Goal: Task Accomplishment & Management: Use online tool/utility

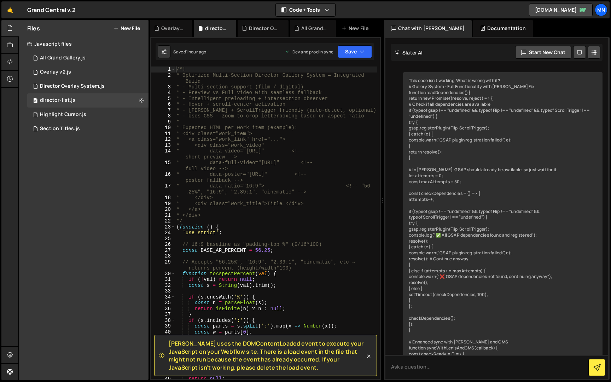
scroll to position [14411, 0]
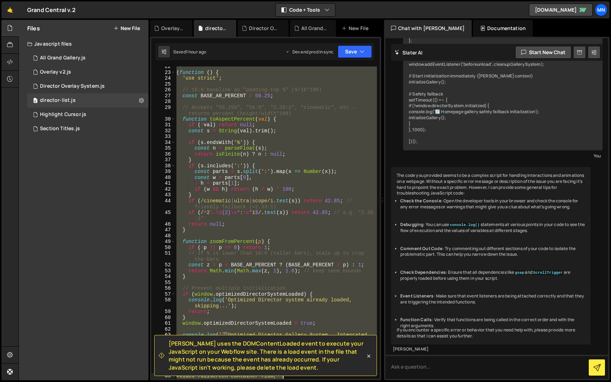
drag, startPoint x: 176, startPoint y: 67, endPoint x: 347, endPoint y: 374, distance: 352.1
click at [348, 379] on div "[PERSON_NAME] uses the DOMContentLoaded event to execute your JavaScript on you…" at bounding box center [265, 208] width 231 height 343
type textarea "/* Posters and videos fill, then we crop by scaling via --zoom */"
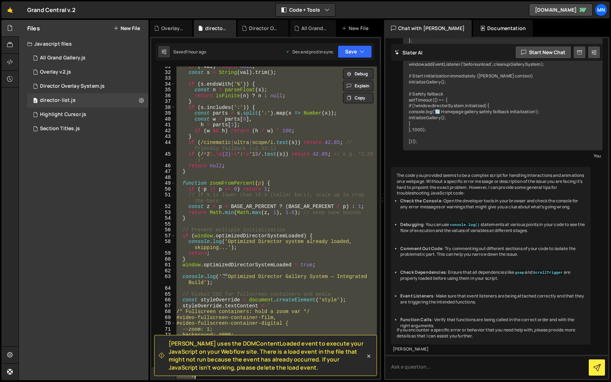
scroll to position [213, 0]
drag, startPoint x: 368, startPoint y: 355, endPoint x: 367, endPoint y: 339, distance: 15.9
click at [367, 355] on icon at bounding box center [368, 355] width 3 height 3
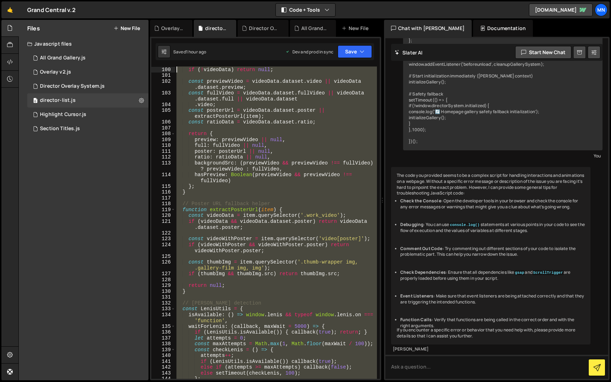
scroll to position [0, 0]
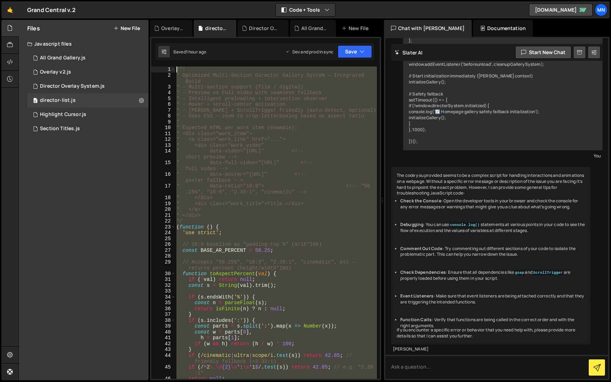
drag, startPoint x: 204, startPoint y: 377, endPoint x: 176, endPoint y: -13, distance: 391.0
click at [176, 0] on html "Projects [GEOGRAPHIC_DATA] Blog [GEOGRAPHIC_DATA] Projects Your Teams Invite te…" at bounding box center [305, 191] width 611 height 382
paste textarea "})();"
type textarea "})();"
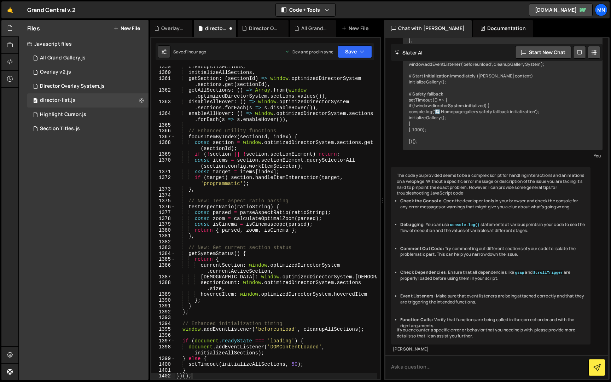
scroll to position [8652, 0]
click at [348, 55] on button "Save" at bounding box center [355, 51] width 34 height 13
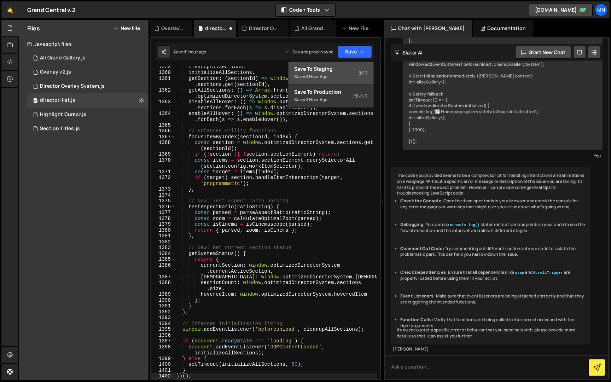
click at [341, 67] on div "Save to Staging S" at bounding box center [331, 68] width 74 height 7
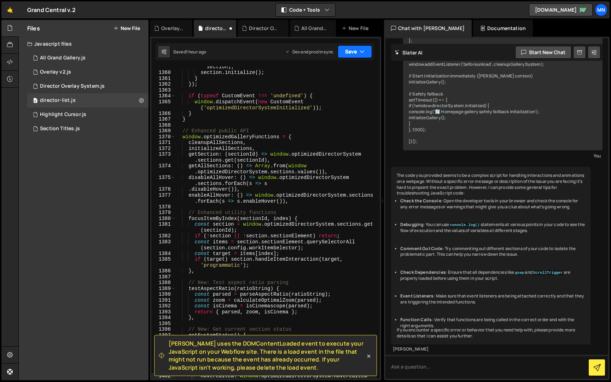
click at [350, 54] on button "Save" at bounding box center [355, 51] width 34 height 13
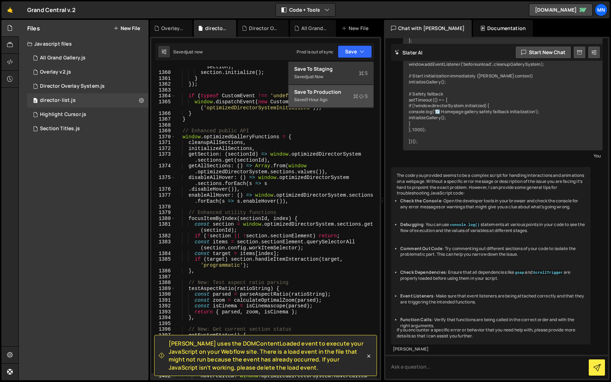
click at [338, 102] on div "Saved 1 hour ago" at bounding box center [331, 99] width 74 height 8
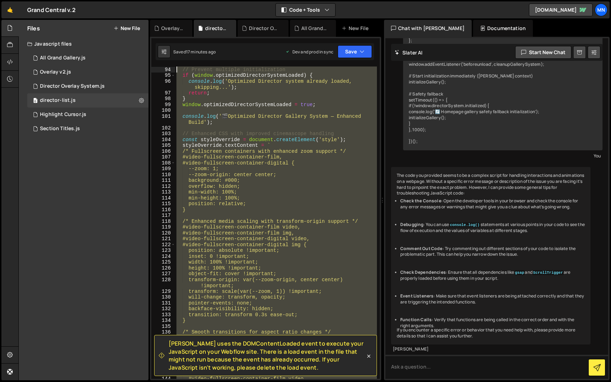
scroll to position [0, 0]
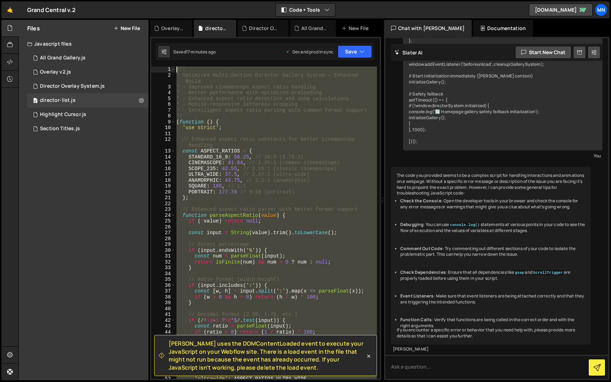
drag, startPoint x: 206, startPoint y: 300, endPoint x: 145, endPoint y: -13, distance: 319.2
click at [145, 0] on html "Projects [GEOGRAPHIC_DATA] Blog [GEOGRAPHIC_DATA] Projects Your Teams Invite te…" at bounding box center [305, 191] width 611 height 382
paste textarea "})();"
type textarea "})();"
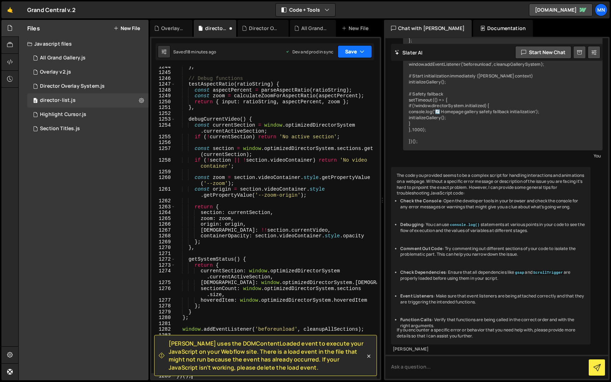
click at [349, 49] on button "Save" at bounding box center [355, 51] width 34 height 13
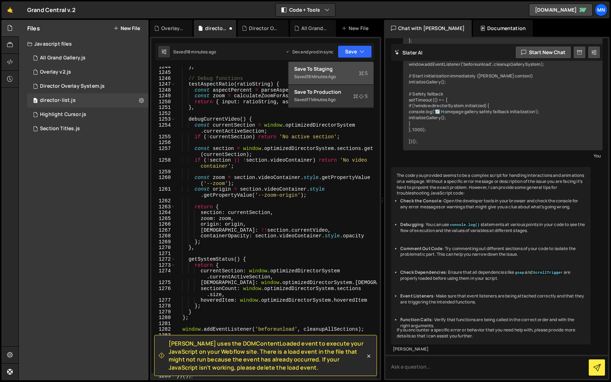
click at [344, 70] on div "Save to Staging S" at bounding box center [331, 68] width 74 height 7
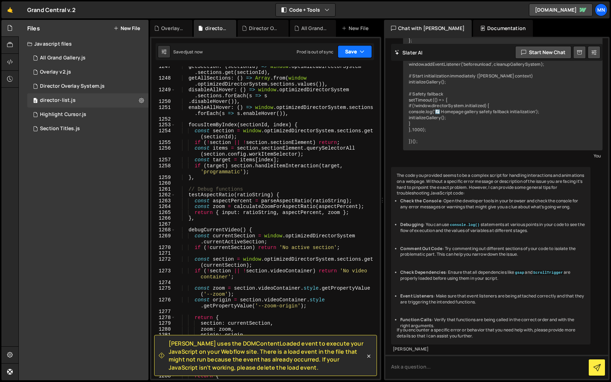
click at [353, 52] on button "Save" at bounding box center [355, 51] width 34 height 13
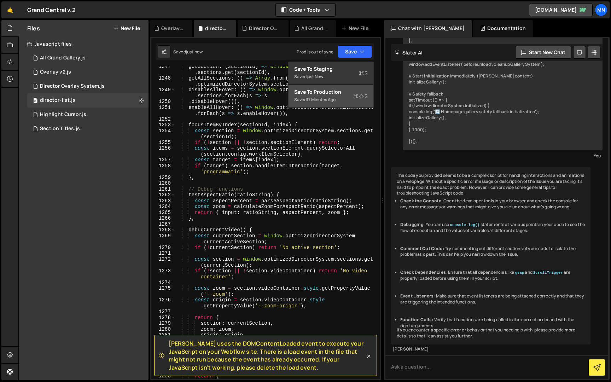
click at [340, 99] on div "Saved 17 minutes ago" at bounding box center [331, 99] width 74 height 8
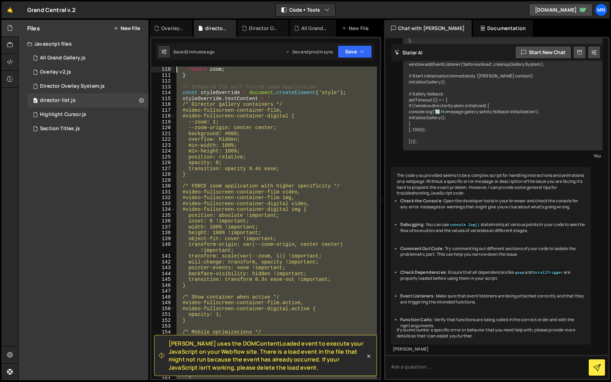
scroll to position [0, 0]
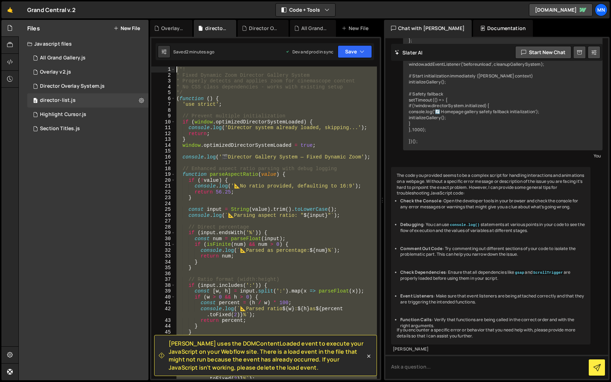
drag, startPoint x: 200, startPoint y: 290, endPoint x: 156, endPoint y: -13, distance: 305.7
click at [156, 0] on html "Projects [GEOGRAPHIC_DATA] Blog [GEOGRAPHIC_DATA] Projects Your Teams Invite te…" at bounding box center [305, 191] width 611 height 382
paste textarea "})();"
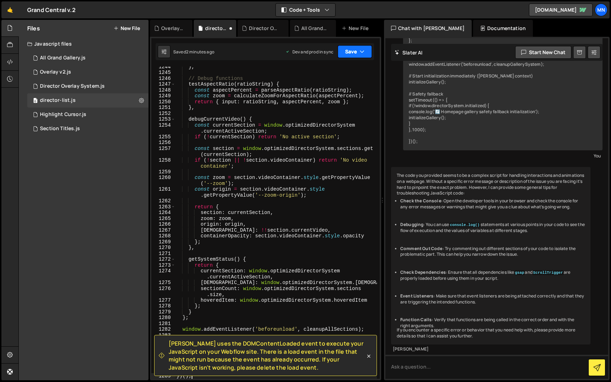
click at [343, 51] on button "Save" at bounding box center [355, 51] width 34 height 13
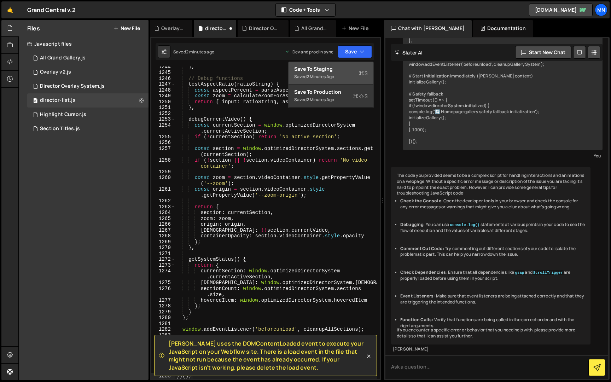
click at [338, 65] on div "Save to Staging S" at bounding box center [331, 68] width 74 height 7
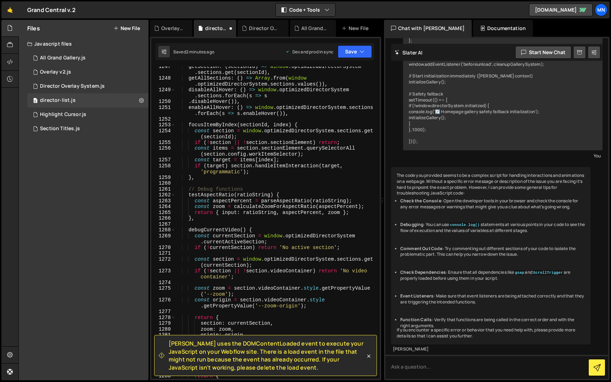
scroll to position [7947, 0]
click at [352, 51] on button "Save" at bounding box center [355, 51] width 34 height 13
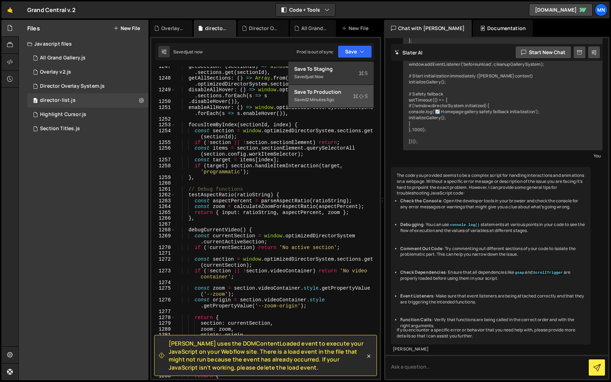
click at [336, 97] on div "Saved 2 minutes ago" at bounding box center [331, 99] width 74 height 8
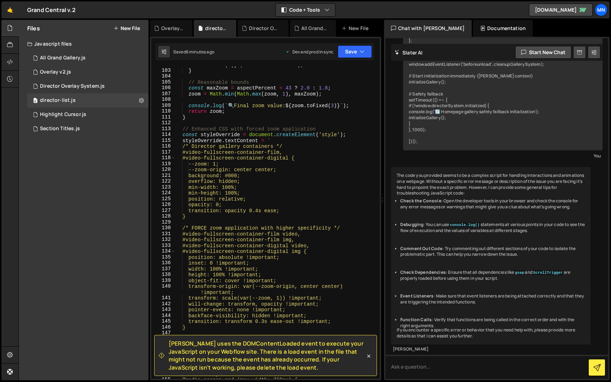
scroll to position [635, 0]
type textarea "width: 100% !important;"
drag, startPoint x: 270, startPoint y: 269, endPoint x: 168, endPoint y: 270, distance: 102.9
click at [168, 270] on div "width: 100% !important; 102 103 104 105 106 107 108 109 110 111 112 113 114 115…" at bounding box center [265, 222] width 228 height 312
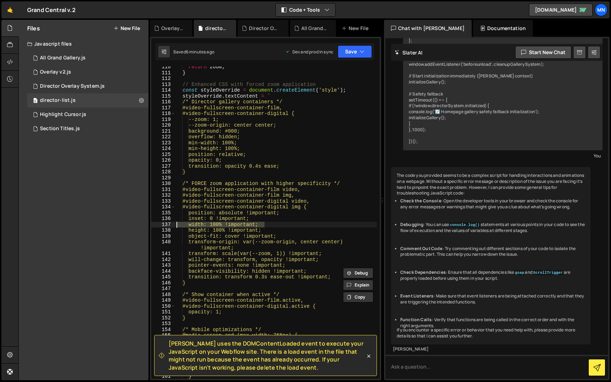
scroll to position [686, 0]
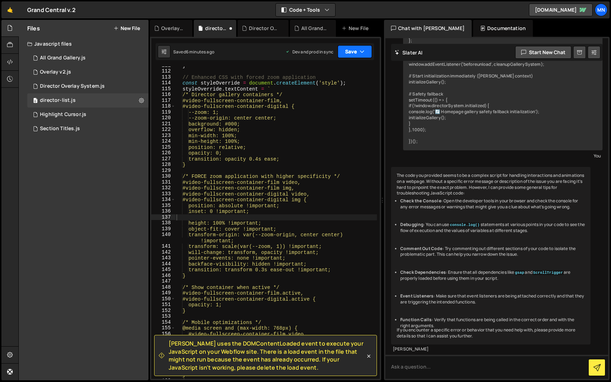
click at [356, 47] on button "Save" at bounding box center [355, 51] width 34 height 13
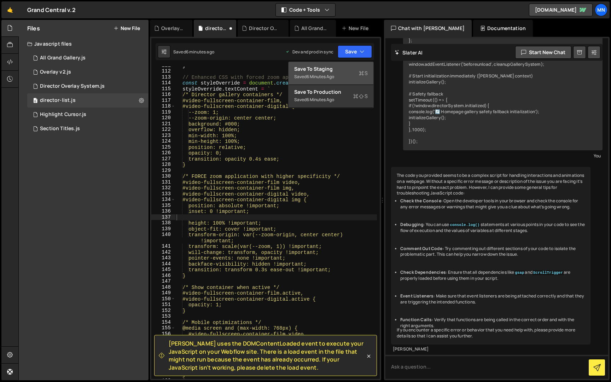
click at [343, 71] on div "Save to Staging S" at bounding box center [331, 68] width 74 height 7
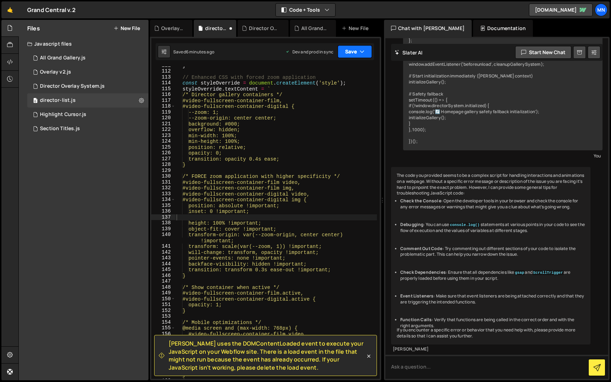
click at [354, 51] on button "Save" at bounding box center [355, 51] width 34 height 13
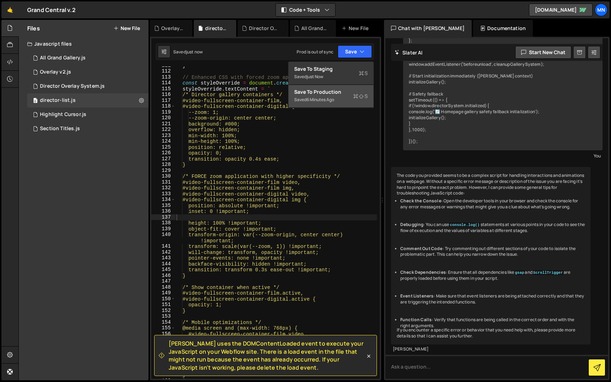
click at [340, 105] on button "Save to Production S Saved 6 minutes ago" at bounding box center [330, 96] width 85 height 23
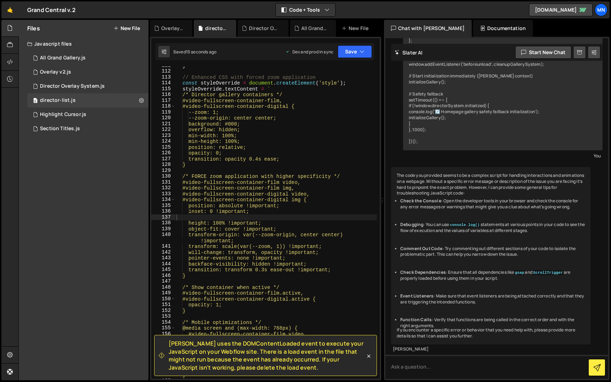
click at [212, 216] on div "} // Enhanced CSS with forced zoom application const styleOverride = document .…" at bounding box center [276, 225] width 202 height 324
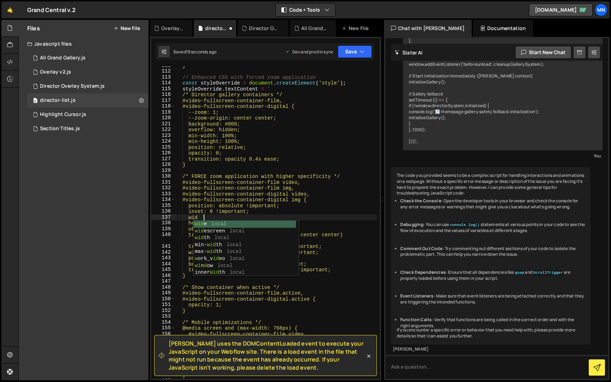
scroll to position [0, 2]
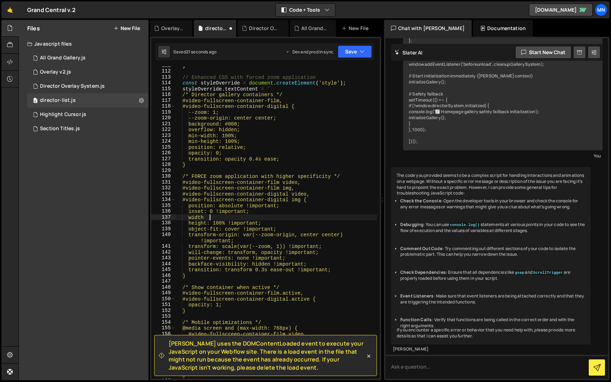
click at [244, 216] on div "} // Enhanced CSS with forced zoom application const styleOverride = document .…" at bounding box center [276, 225] width 202 height 324
drag, startPoint x: 270, startPoint y: 223, endPoint x: 235, endPoint y: 223, distance: 35.4
click at [235, 223] on div "} // Enhanced CSS with forced zoom application const styleOverride = document .…" at bounding box center [276, 225] width 202 height 324
click at [241, 214] on div "} // Enhanced CSS with forced zoom application const styleOverride = document .…" at bounding box center [276, 225] width 202 height 324
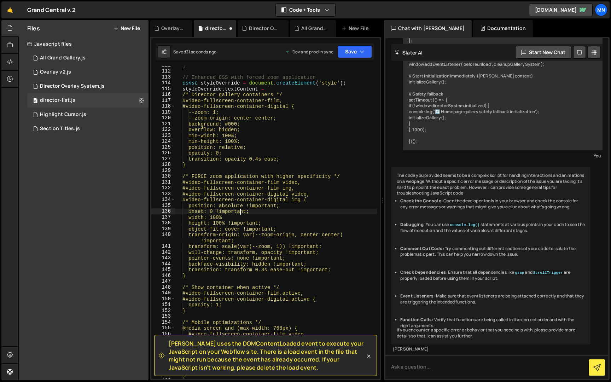
click at [233, 218] on div "} // Enhanced CSS with forced zoom application const styleOverride = document .…" at bounding box center [276, 225] width 202 height 324
paste textarea "!important;"
click at [195, 216] on div "} // Enhanced CSS with forced zoom application const styleOverride = document .…" at bounding box center [276, 225] width 202 height 324
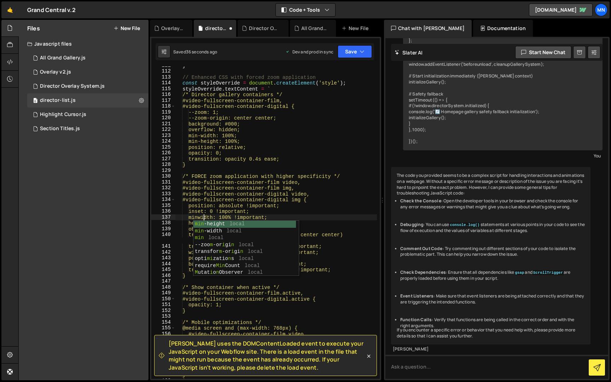
scroll to position [0, 2]
click at [302, 208] on div "} // Enhanced CSS with forced zoom application const styleOverride = document .…" at bounding box center [276, 225] width 202 height 324
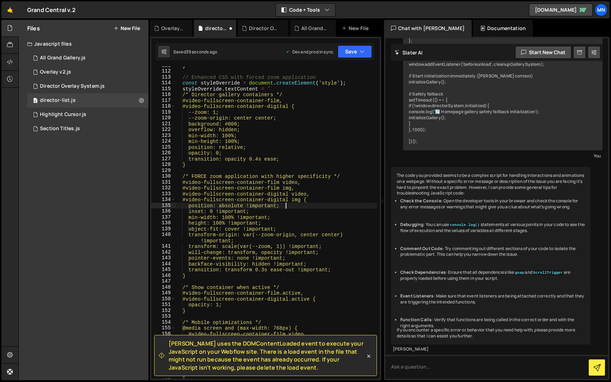
click at [195, 223] on div "} // Enhanced CSS with forced zoom application const styleOverride = document .…" at bounding box center [276, 225] width 202 height 324
click at [340, 216] on div "} // Enhanced CSS with forced zoom application const styleOverride = document .…" at bounding box center [276, 225] width 202 height 324
click at [352, 50] on button "Save" at bounding box center [355, 51] width 34 height 13
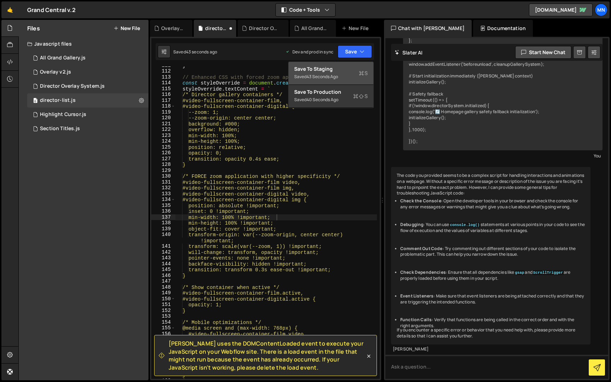
click at [352, 71] on div "Save to Staging S" at bounding box center [331, 68] width 74 height 7
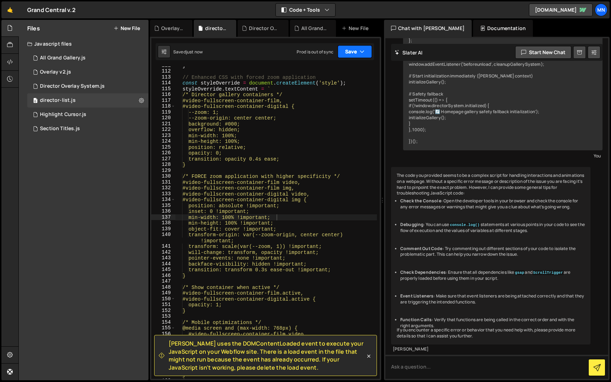
click at [355, 53] on button "Save" at bounding box center [355, 51] width 34 height 13
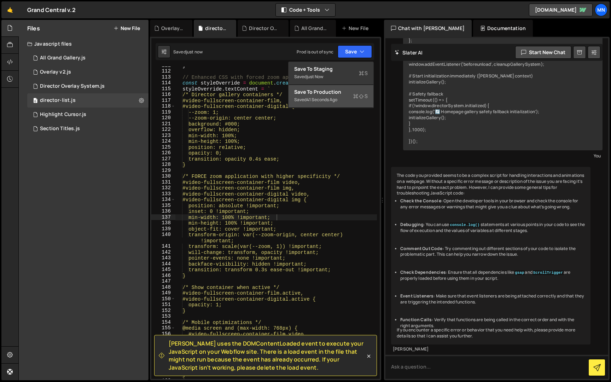
click at [341, 94] on div "Save to Production S" at bounding box center [331, 91] width 74 height 7
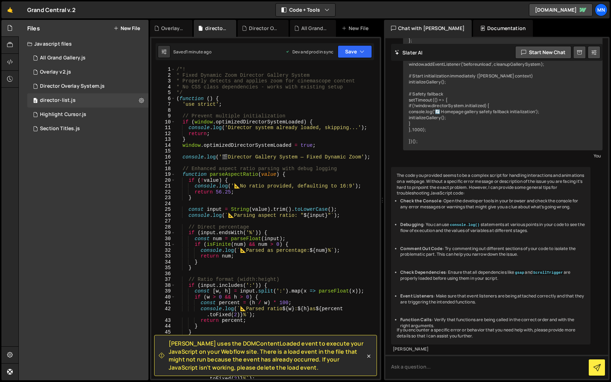
scroll to position [0, 0]
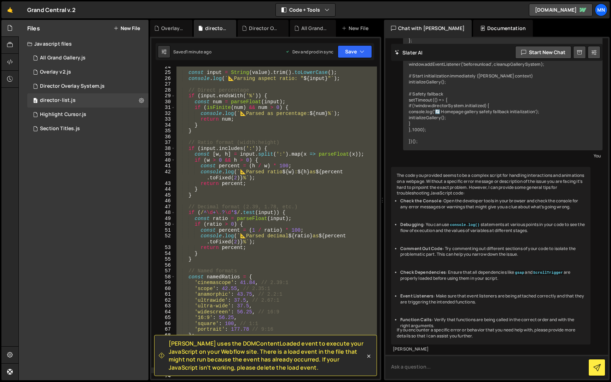
drag, startPoint x: 176, startPoint y: 70, endPoint x: 384, endPoint y: 168, distance: 229.9
click at [409, 363] on div "Files New File Javascript files 1 All Grand Gallery.js 0 0 Overlay v2.js 0 1 Di…" at bounding box center [314, 200] width 592 height 361
type textarea "console.log(`📐 Parsed named format "${input}" as ${namedRatios[input]}%`); retu…"
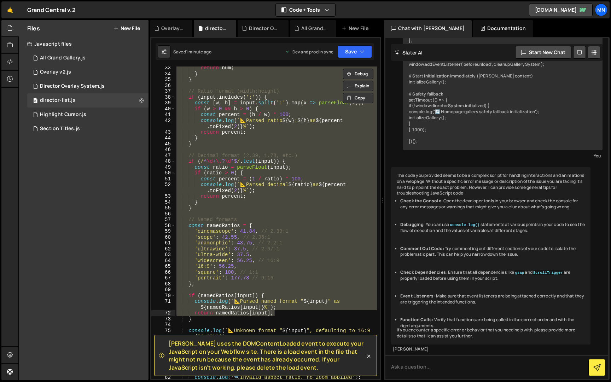
scroll to position [216, 0]
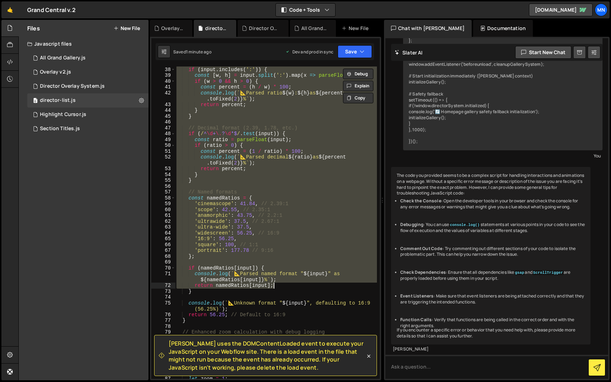
click at [380, 80] on div "[PERSON_NAME] uses the DOMContentLoaded event to execute your JavaScript on you…" at bounding box center [265, 208] width 231 height 343
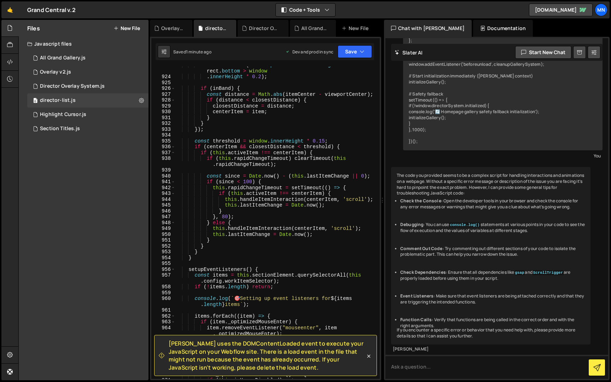
scroll to position [8087, 0]
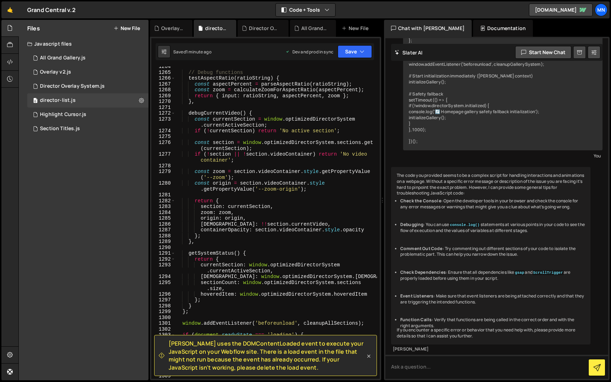
click at [370, 355] on icon at bounding box center [368, 355] width 7 height 7
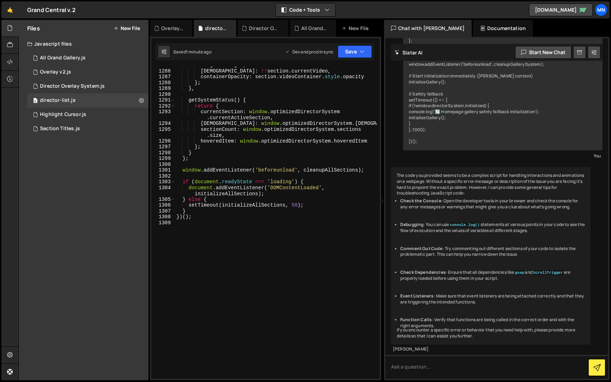
scroll to position [0, 0]
drag, startPoint x: 170, startPoint y: 338, endPoint x: 176, endPoint y: 315, distance: 24.5
click at [174, 316] on div "1285 1286 1287 1288 1289 1290 1291 1292 1293 1294 1295 1296 1297 1298 1299 1300…" at bounding box center [265, 222] width 228 height 312
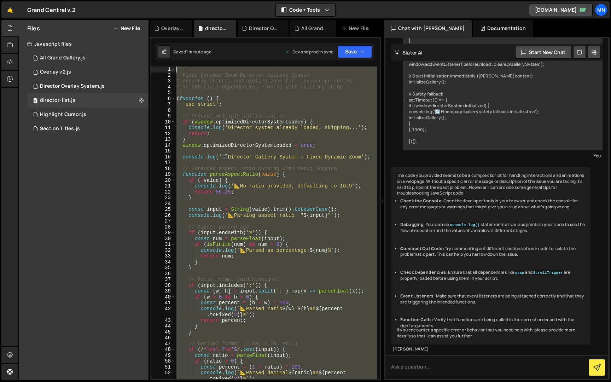
drag, startPoint x: 159, startPoint y: 251, endPoint x: 119, endPoint y: -13, distance: 266.7
click at [119, 0] on html "Projects [GEOGRAPHIC_DATA] Blog [GEOGRAPHIC_DATA] Projects Your Teams Invite te…" at bounding box center [305, 191] width 611 height 382
paste textarea "})();"
type textarea "})();"
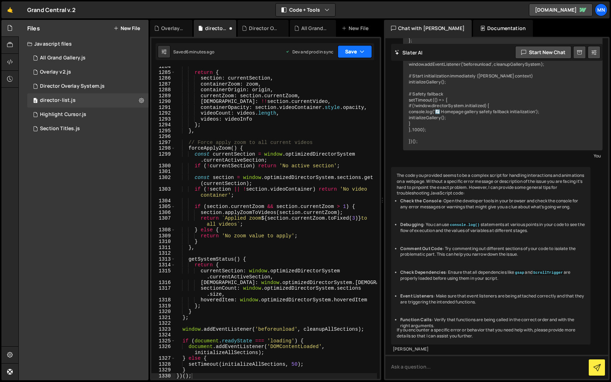
click at [356, 51] on button "Save" at bounding box center [355, 51] width 34 height 13
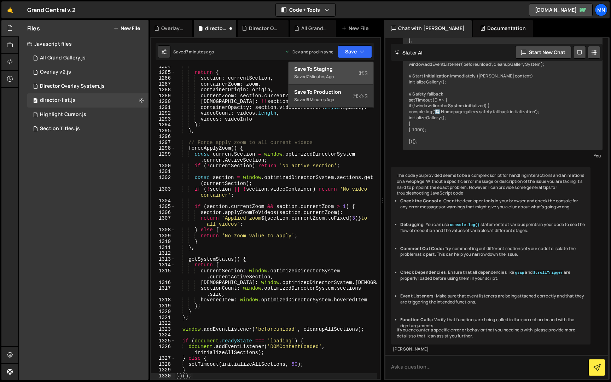
click at [338, 69] on div "Save to Staging S" at bounding box center [331, 68] width 74 height 7
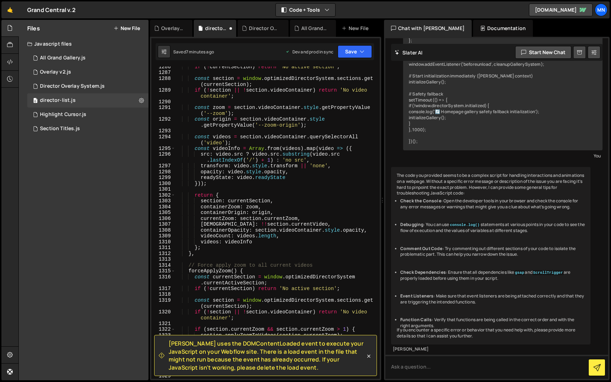
scroll to position [8244, 0]
click at [361, 50] on icon "button" at bounding box center [362, 51] width 5 height 7
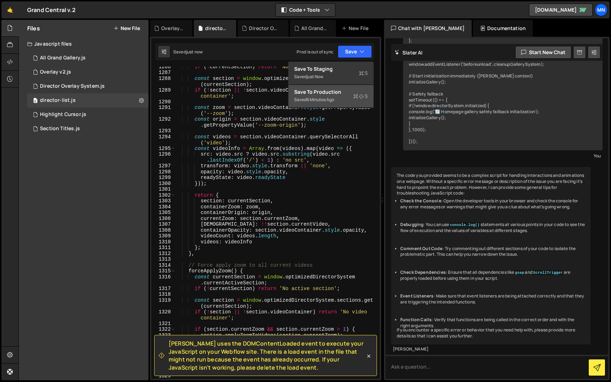
click at [334, 101] on div "6 minutes ago" at bounding box center [320, 100] width 28 height 6
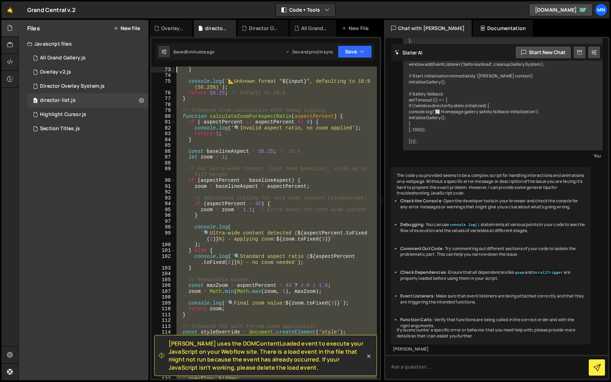
scroll to position [0, 0]
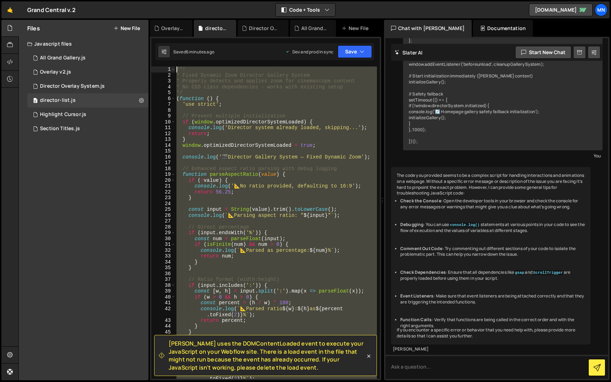
drag, startPoint x: 182, startPoint y: 288, endPoint x: 141, endPoint y: -13, distance: 303.7
click at [141, 0] on html "Projects [GEOGRAPHIC_DATA] Blog [GEOGRAPHIC_DATA] Projects Your Teams Invite te…" at bounding box center [305, 191] width 611 height 382
paste textarea "})();"
type textarea "})();"
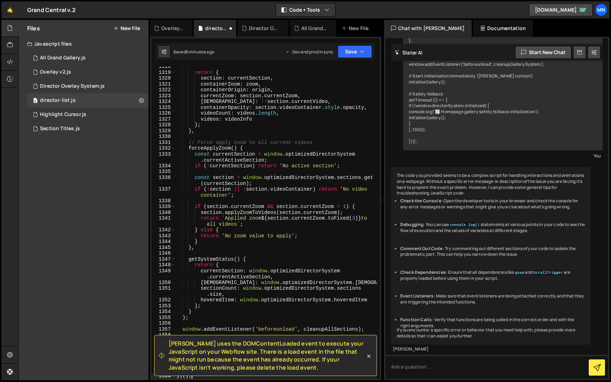
scroll to position [8519, 0]
click at [350, 55] on button "Save" at bounding box center [355, 51] width 34 height 13
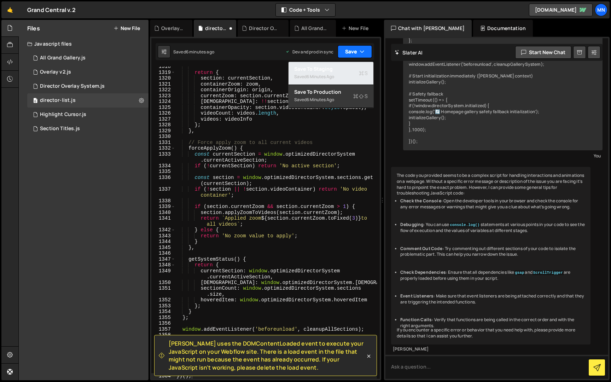
drag, startPoint x: 325, startPoint y: 74, endPoint x: 349, endPoint y: 57, distance: 29.8
click at [326, 74] on div "6 minutes ago" at bounding box center [320, 77] width 28 height 6
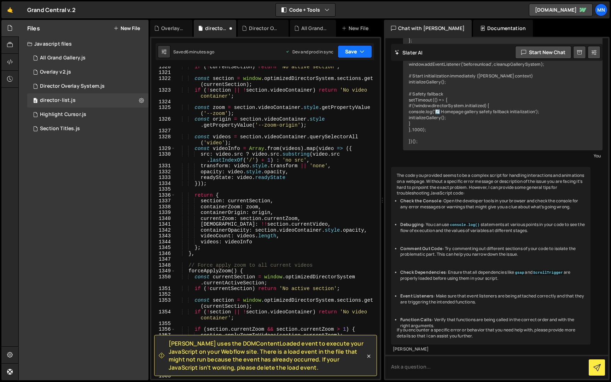
click at [352, 52] on button "Save" at bounding box center [355, 51] width 34 height 13
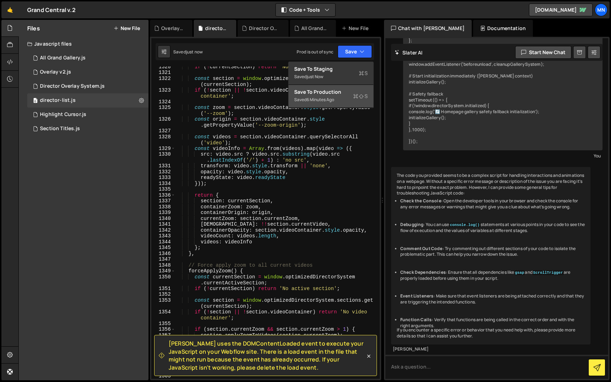
click at [334, 101] on div "6 minutes ago" at bounding box center [320, 100] width 28 height 6
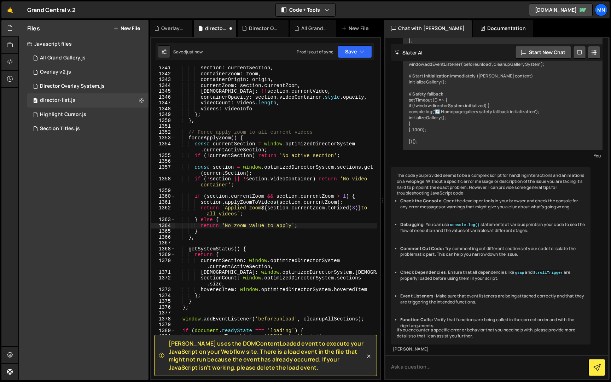
scroll to position [8634, 0]
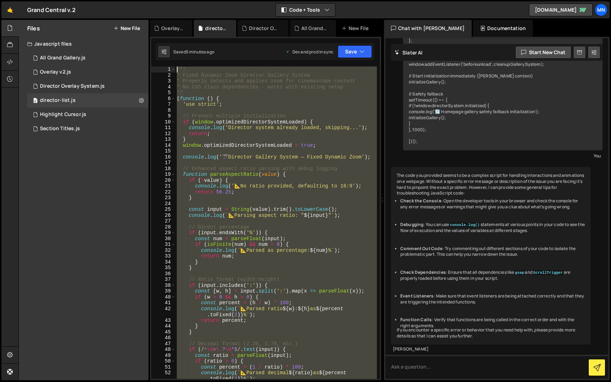
drag, startPoint x: 205, startPoint y: 374, endPoint x: 110, endPoint y: -13, distance: 398.4
click at [110, 0] on html "Projects [GEOGRAPHIC_DATA] Blog [GEOGRAPHIC_DATA] Projects Your Teams Invite te…" at bounding box center [305, 191] width 611 height 382
paste textarea "})();"
type textarea "})();"
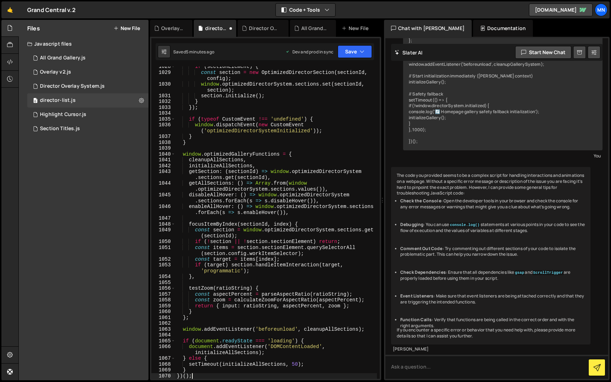
scroll to position [6454, 0]
click at [350, 50] on button "Save" at bounding box center [355, 51] width 34 height 13
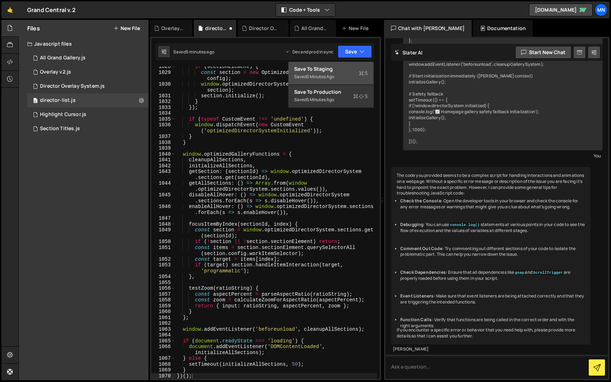
click at [343, 75] on div "Saved 5 minutes ago" at bounding box center [331, 76] width 74 height 8
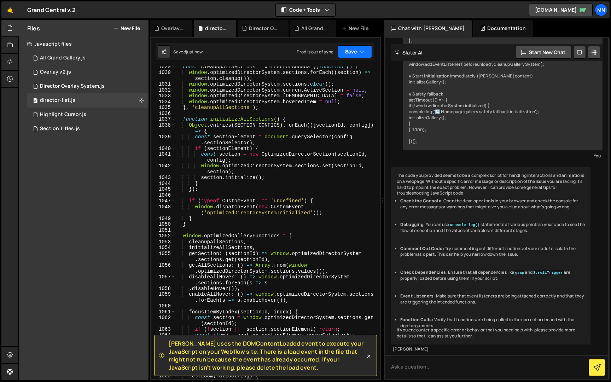
click at [353, 48] on button "Save" at bounding box center [355, 51] width 34 height 13
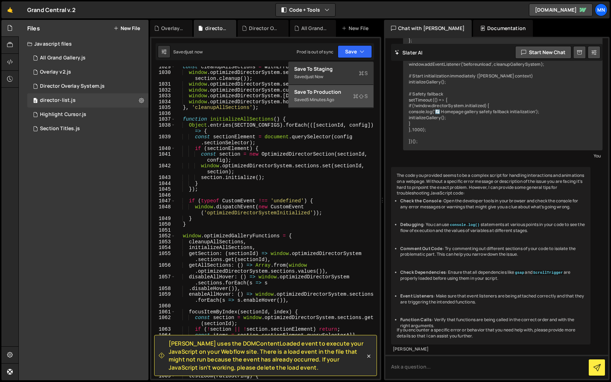
click at [338, 100] on div "Saved 5 minutes ago" at bounding box center [331, 99] width 74 height 8
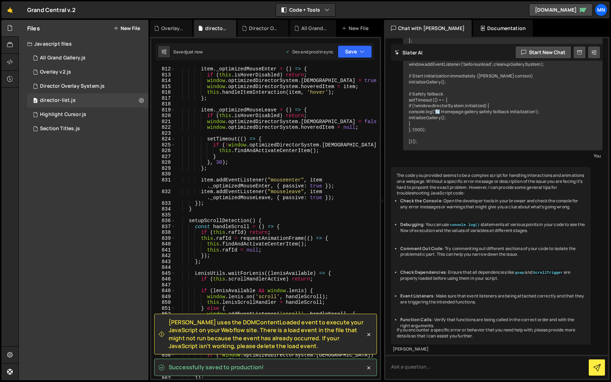
scroll to position [4949, 0]
